Goal: Task Accomplishment & Management: Complete application form

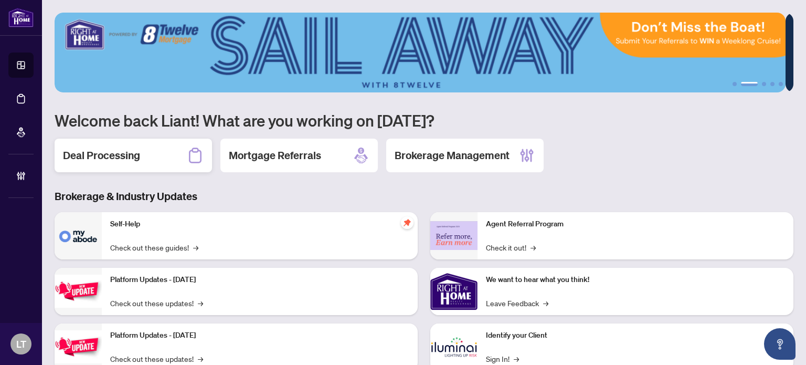
click at [158, 161] on div "Deal Processing" at bounding box center [134, 156] width 158 height 34
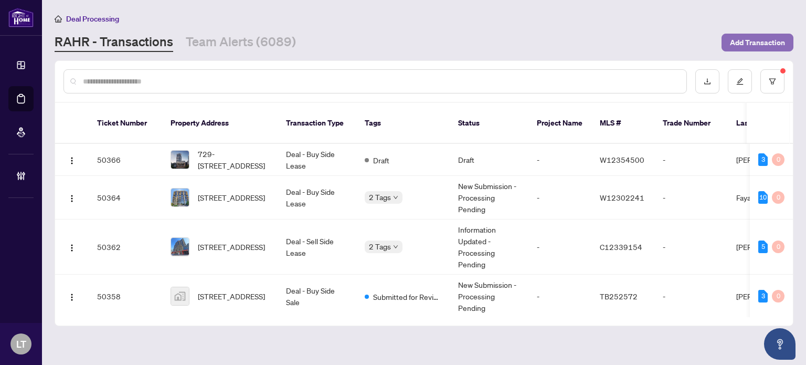
click at [771, 40] on span "Add Transaction" at bounding box center [757, 42] width 55 height 17
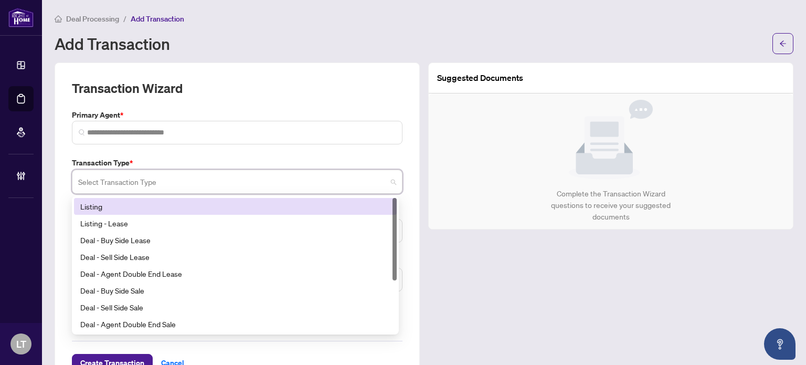
click at [133, 185] on input "search" at bounding box center [232, 183] width 309 height 23
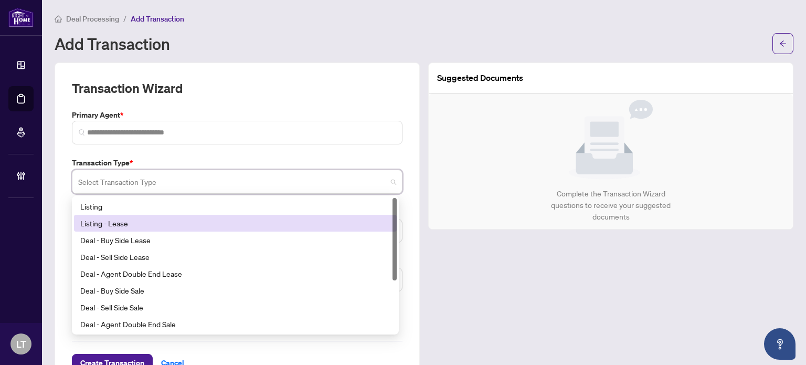
click at [124, 225] on div "Listing - Lease" at bounding box center [235, 223] width 310 height 12
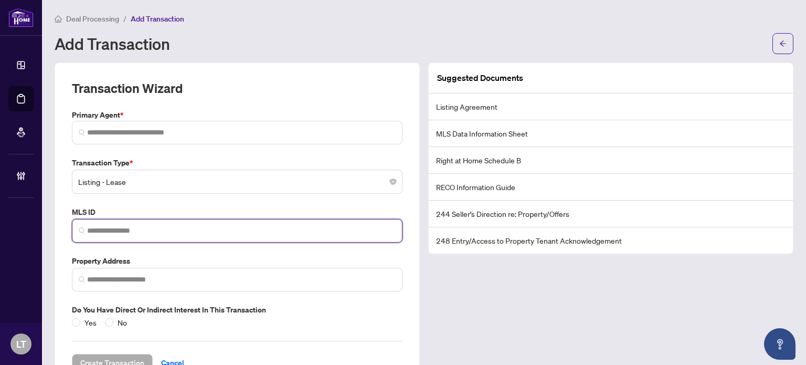
click at [117, 234] on input "search" at bounding box center [241, 230] width 309 height 11
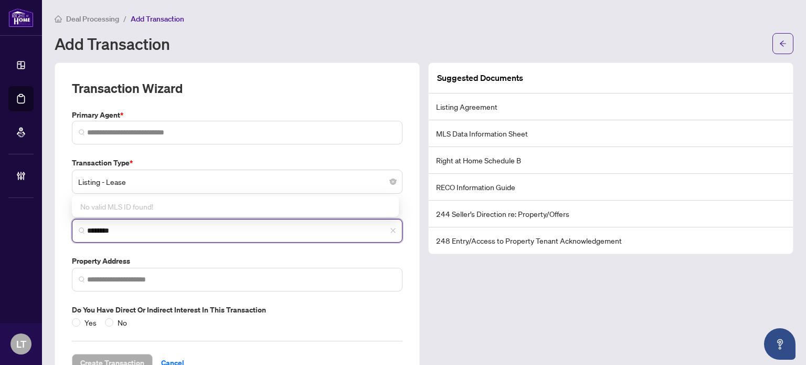
click at [148, 230] on input "********" at bounding box center [241, 230] width 309 height 11
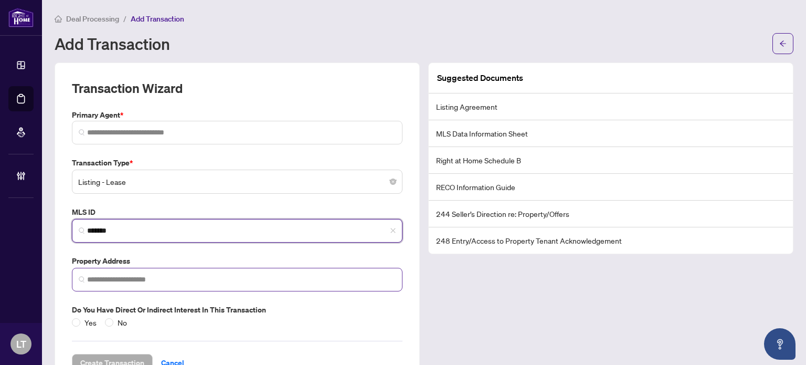
click at [134, 285] on span at bounding box center [237, 280] width 331 height 24
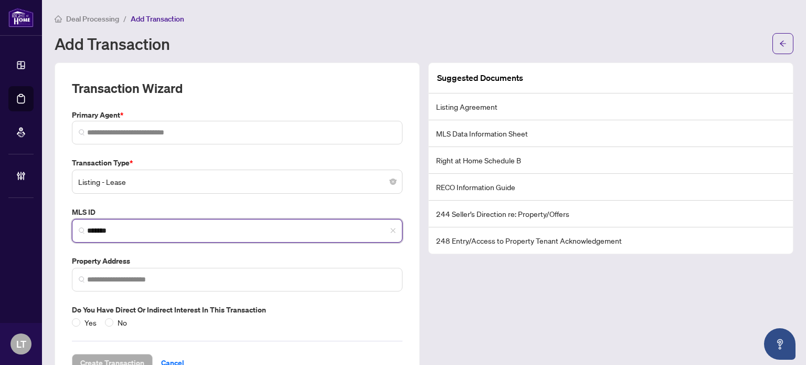
click at [148, 229] on input "*******" at bounding box center [241, 230] width 309 height 11
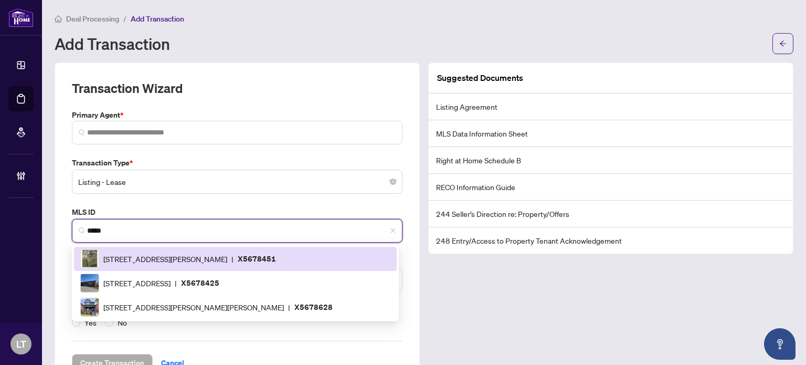
click at [144, 269] on div "922* [STREET_ADDRESS][PERSON_NAME] | X5678451" at bounding box center [235, 259] width 323 height 24
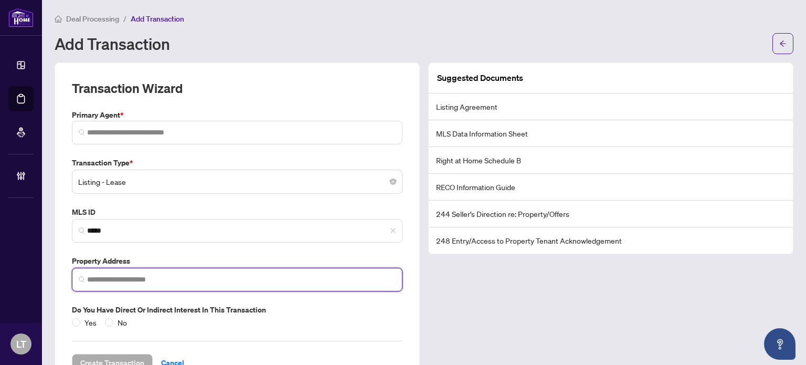
click at [134, 277] on input "search" at bounding box center [241, 279] width 309 height 11
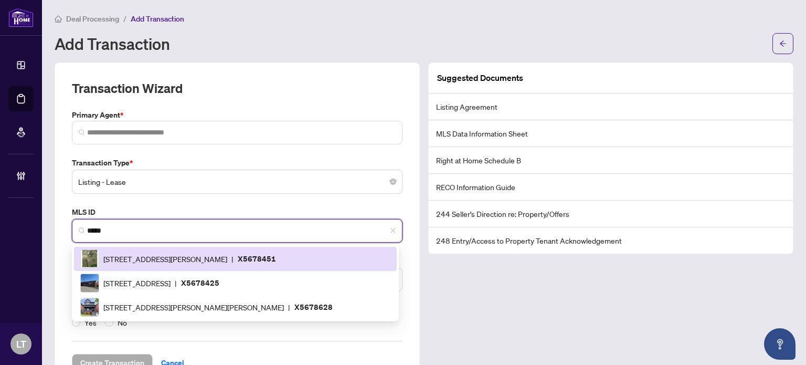
click at [142, 226] on input "*****" at bounding box center [241, 230] width 309 height 11
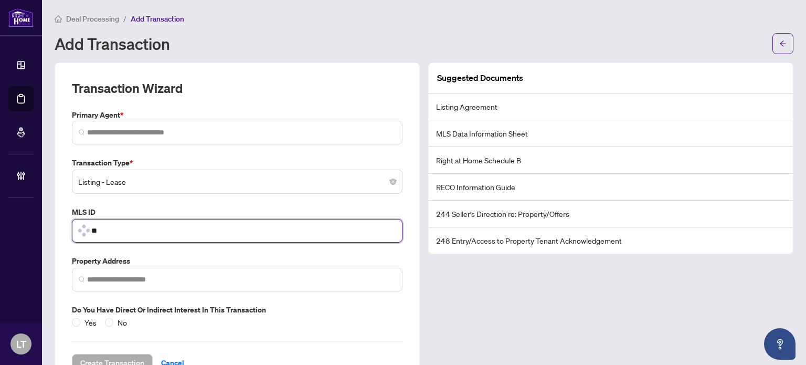
type input "*"
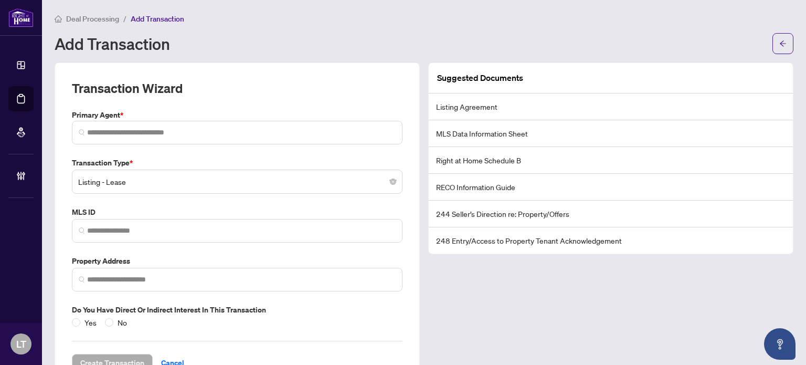
click at [89, 16] on span "Deal Processing" at bounding box center [92, 18] width 53 height 9
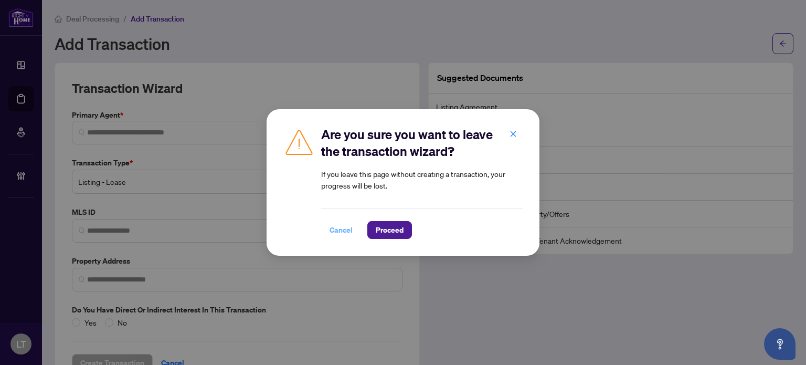
click at [336, 230] on span "Cancel" at bounding box center [341, 230] width 23 height 17
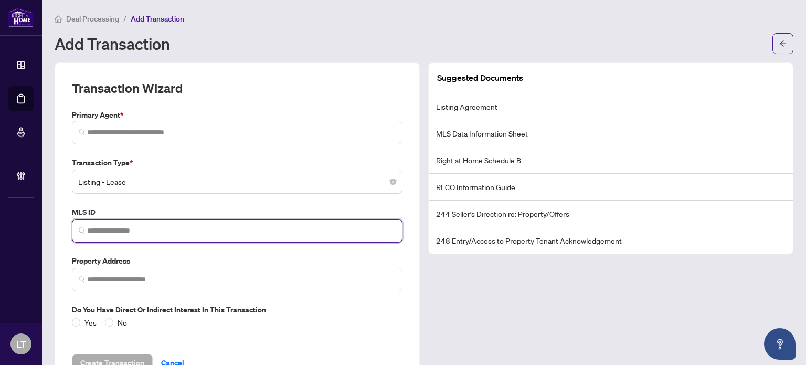
click at [336, 230] on input "search" at bounding box center [241, 230] width 309 height 11
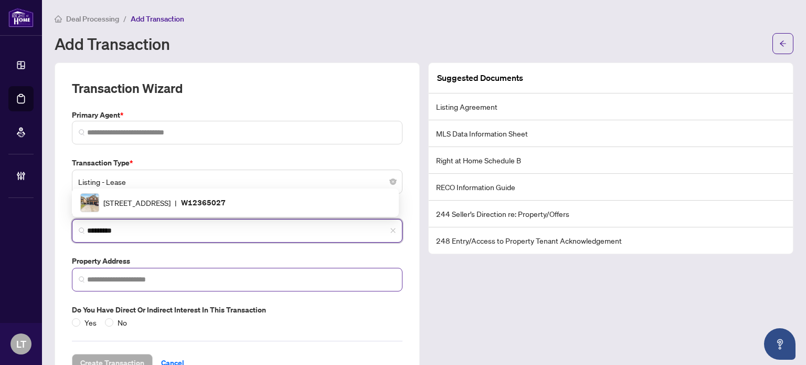
type input "*********"
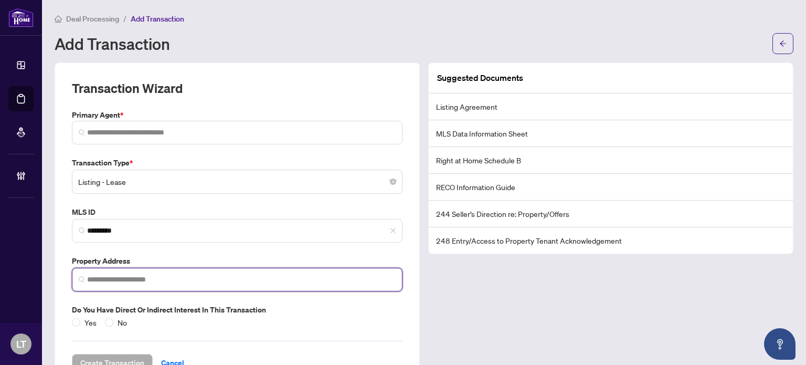
click at [286, 276] on input "search" at bounding box center [241, 279] width 309 height 11
click at [173, 139] on span at bounding box center [237, 133] width 331 height 24
type input "**********"
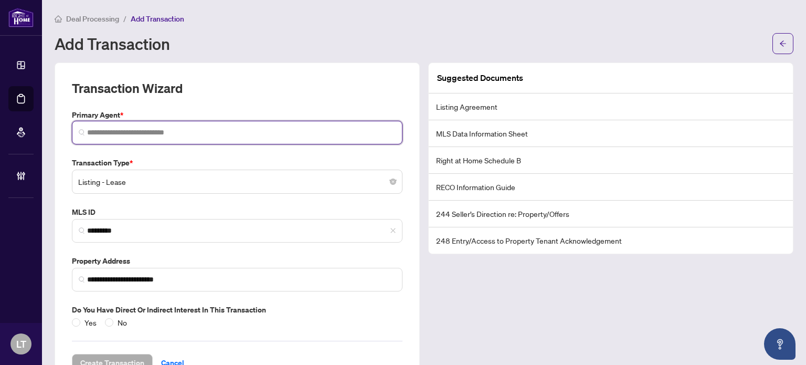
click at [173, 139] on span at bounding box center [237, 133] width 331 height 24
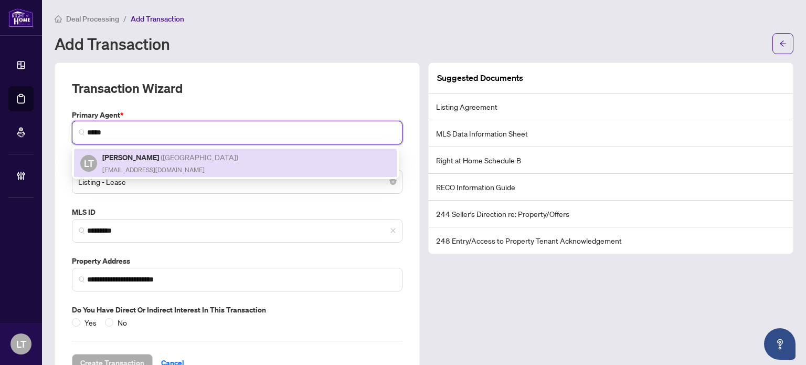
click at [141, 156] on h5 "[PERSON_NAME] ( [GEOGRAPHIC_DATA] )" at bounding box center [171, 157] width 138 height 12
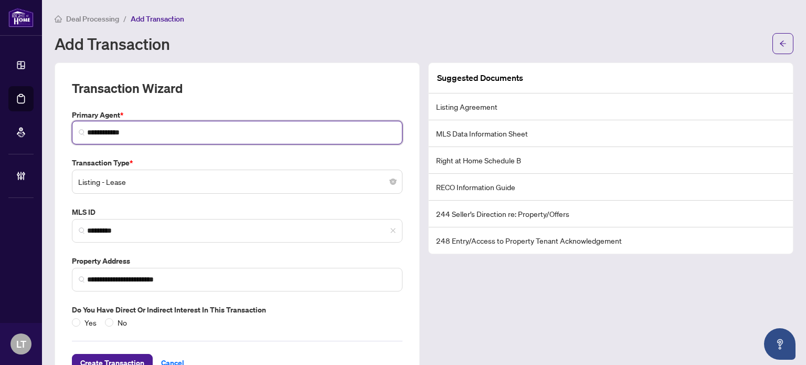
scroll to position [21, 0]
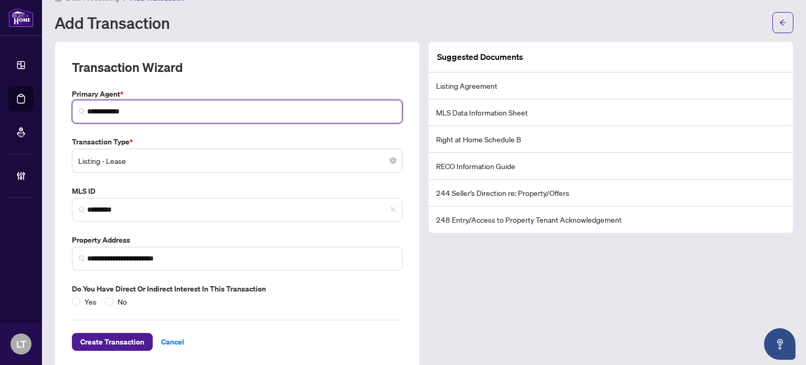
click at [384, 161] on span "Listing - Lease" at bounding box center [237, 161] width 318 height 20
type input "**********"
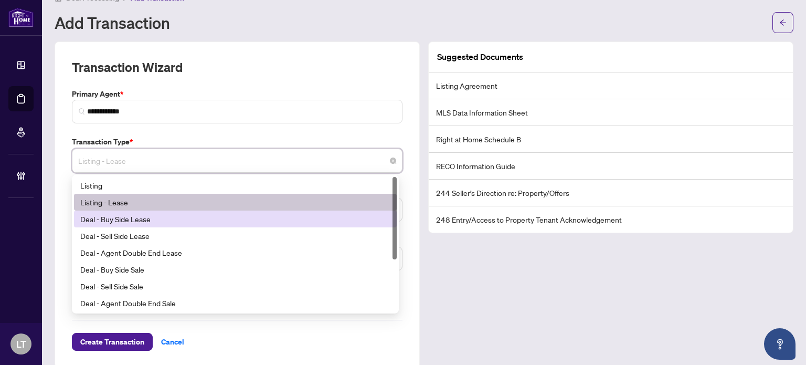
click at [282, 216] on div "Deal - Buy Side Lease" at bounding box center [235, 219] width 310 height 12
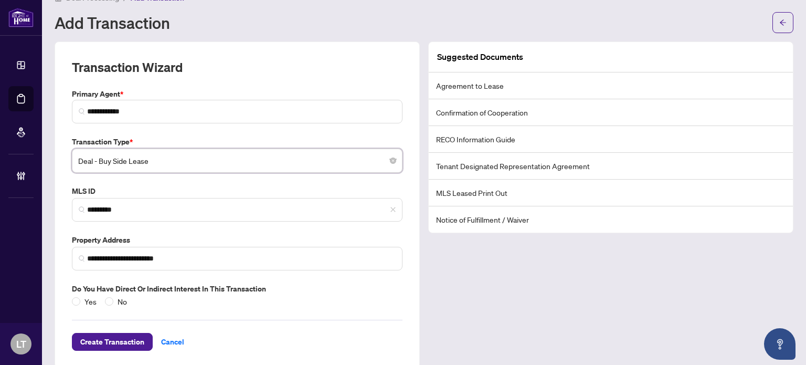
scroll to position [35, 0]
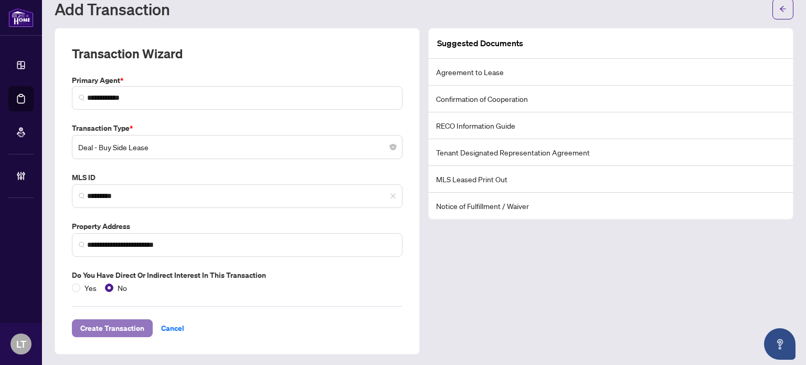
click at [94, 320] on span "Create Transaction" at bounding box center [112, 328] width 64 height 17
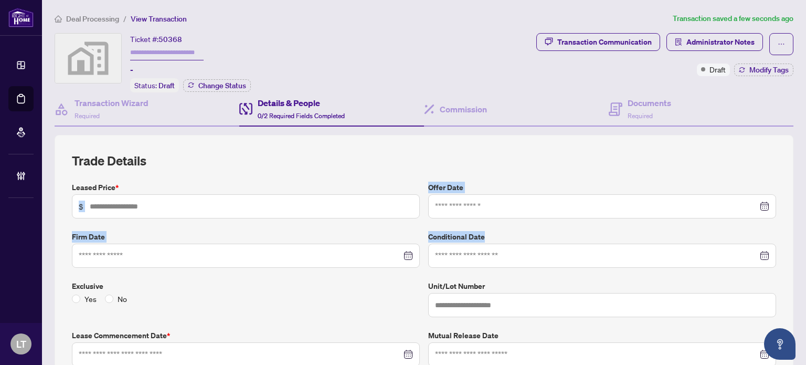
drag, startPoint x: 165, startPoint y: 190, endPoint x: 559, endPoint y: 216, distance: 394.6
click at [559, 216] on div "Leased Price * $ Offer Date Firm Date Conditional Date Exclusive Yes No Unit/Lo…" at bounding box center [424, 325] width 713 height 287
click at [559, 35] on div "Transaction Communication" at bounding box center [605, 42] width 95 height 17
type textarea "**********"
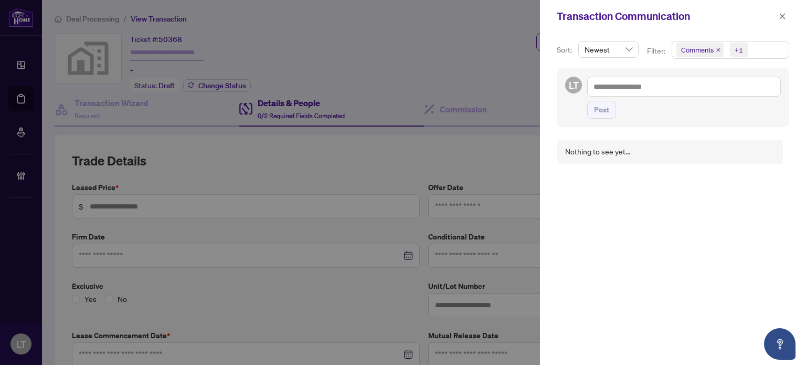
click at [386, 100] on div at bounding box center [403, 182] width 806 height 365
click at [360, 90] on div at bounding box center [403, 182] width 806 height 365
click at [788, 15] on button "button" at bounding box center [783, 16] width 14 height 13
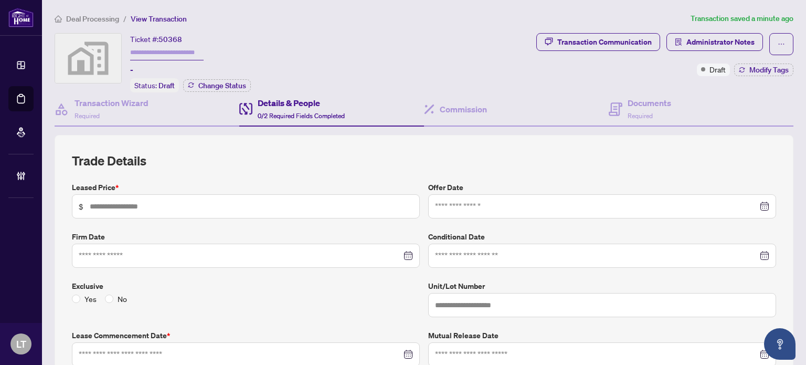
click at [291, 123] on div "Details & People 0/2 Required Fields Completed" at bounding box center [331, 109] width 185 height 34
click at [286, 105] on h4 "Details & People" at bounding box center [301, 103] width 87 height 13
